Goal: Transaction & Acquisition: Purchase product/service

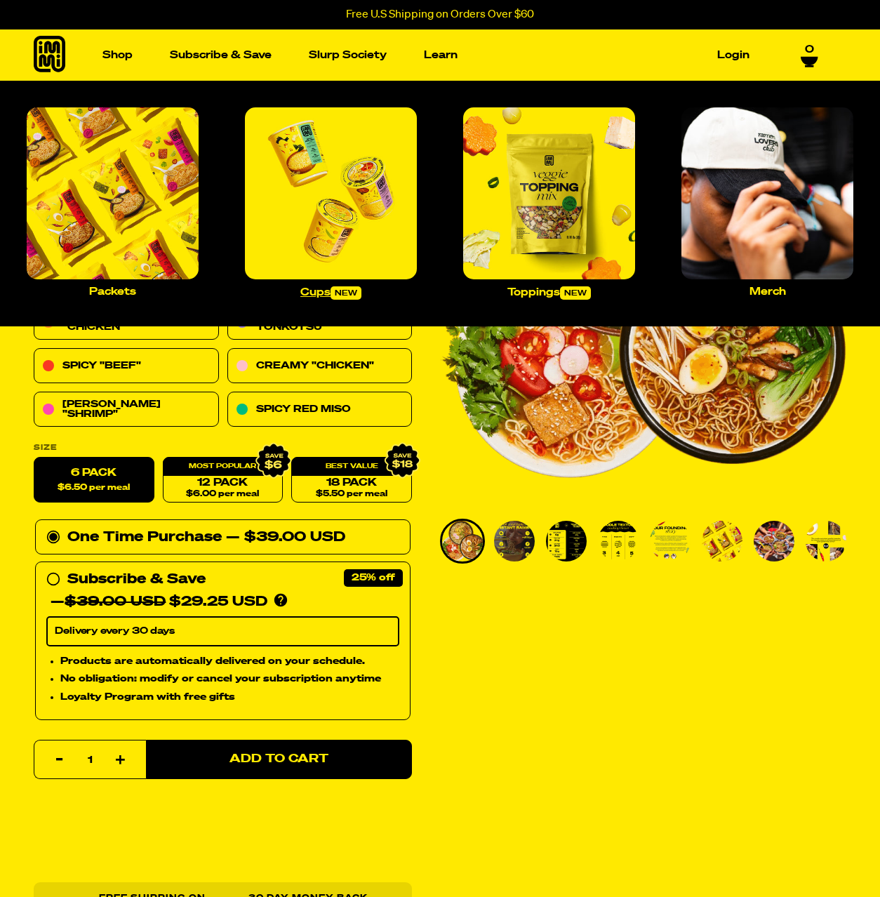
click at [322, 179] on img "Main navigation" at bounding box center [331, 193] width 172 height 172
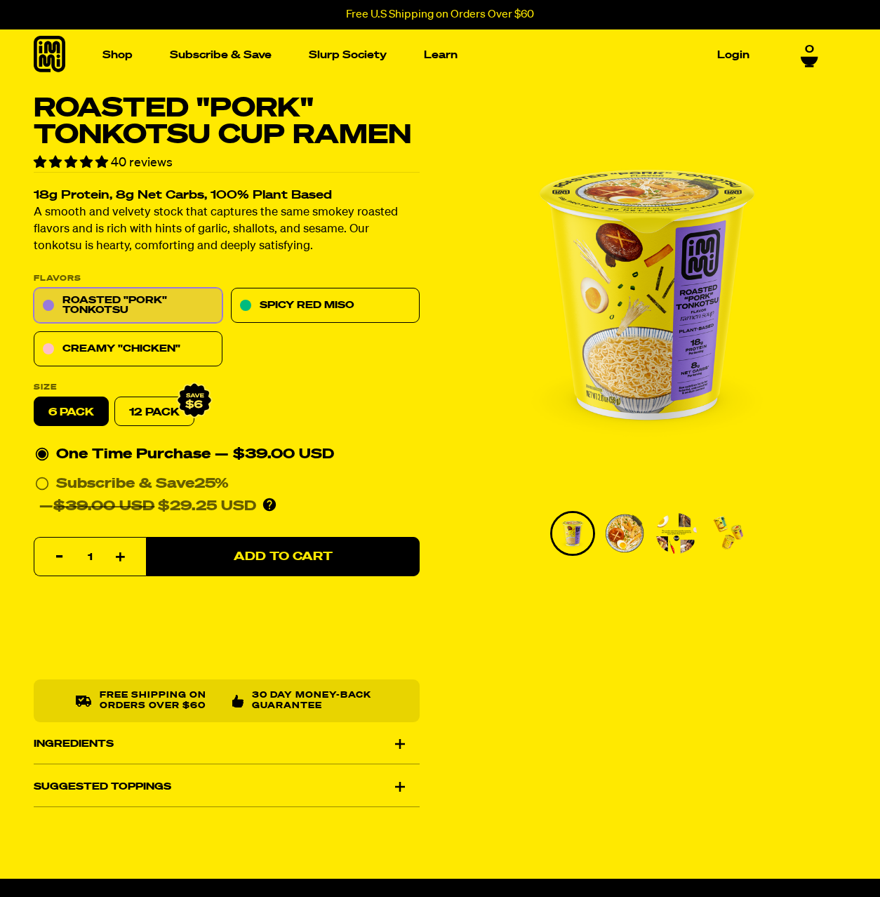
click at [507, 344] on img "1 of 4" at bounding box center [647, 294] width 399 height 399
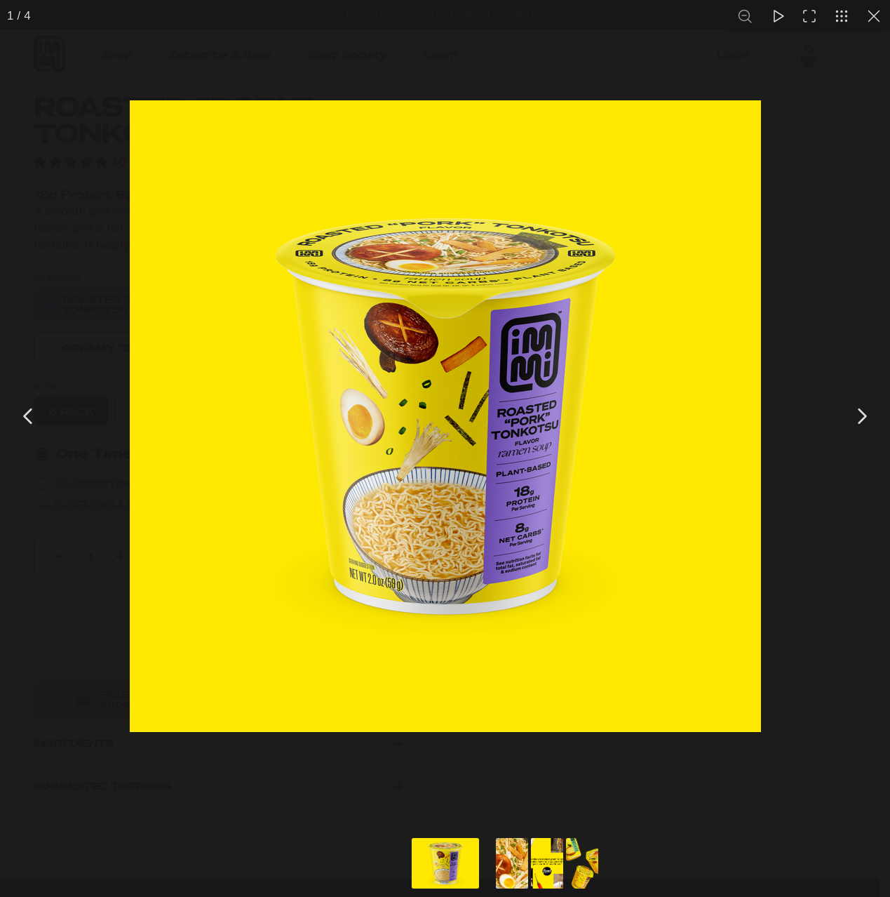
click at [79, 162] on div "You can close this modal content with the ESC key" at bounding box center [445, 416] width 890 height 832
